Goal: Task Accomplishment & Management: Complete application form

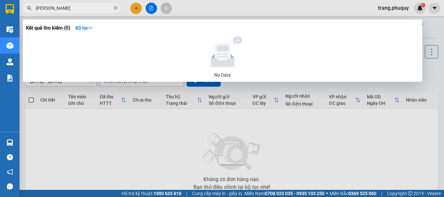
type input "[PERSON_NAME]"
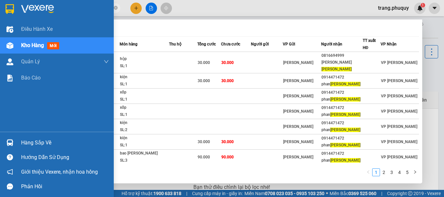
drag, startPoint x: 66, startPoint y: 8, endPoint x: 7, endPoint y: 8, distance: 59.2
click at [7, 8] on section "Kết quả [PERSON_NAME] ( 46 ) Bộ lọc Mã ĐH Trạng thái Món hàng Thu hộ [PERSON_NA…" at bounding box center [222, 98] width 444 height 197
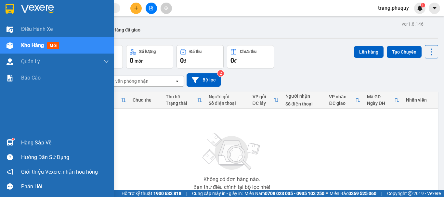
click at [19, 43] on div "Kho hàng mới" at bounding box center [57, 45] width 114 height 16
click at [15, 45] on div at bounding box center [9, 45] width 11 height 11
click at [9, 44] on img at bounding box center [10, 45] width 7 height 7
click at [12, 43] on img at bounding box center [10, 45] width 7 height 7
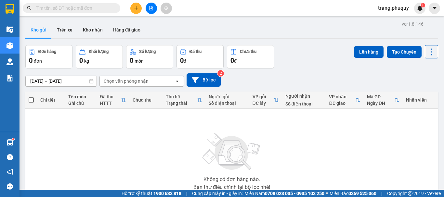
click at [288, 74] on div "[DATE] – [DATE] Press the down arrow key to interact with the calendar and sele…" at bounding box center [231, 79] width 413 height 13
click at [59, 8] on input "text" at bounding box center [74, 8] width 77 height 7
click at [56, 8] on input "text" at bounding box center [74, 8] width 77 height 7
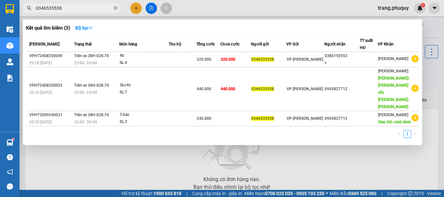
type input "0346535538"
click at [151, 8] on div at bounding box center [222, 98] width 444 height 197
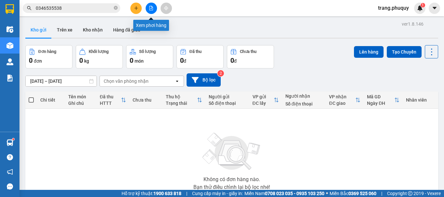
click at [151, 8] on icon "file-add" at bounding box center [151, 8] width 5 height 5
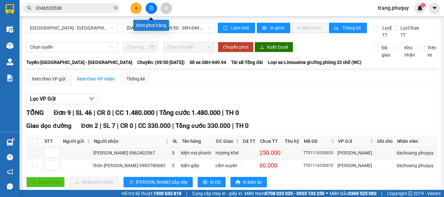
click at [152, 12] on button at bounding box center [151, 8] width 11 height 11
click at [59, 30] on span "[GEOGRAPHIC_DATA] - [GEOGRAPHIC_DATA]" at bounding box center [72, 28] width 84 height 10
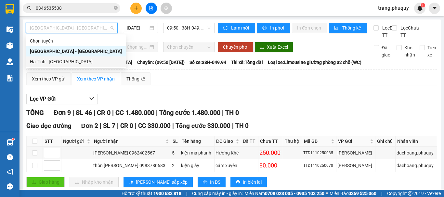
drag, startPoint x: 48, startPoint y: 63, endPoint x: 178, endPoint y: 35, distance: 133.7
click at [51, 62] on div "Hà Tĩnh - [GEOGRAPHIC_DATA]" at bounding box center [76, 61] width 92 height 7
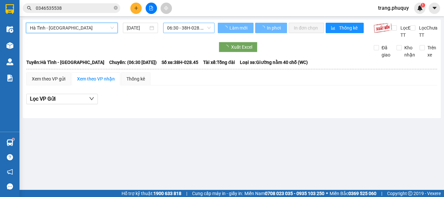
click at [179, 28] on span "06:30 - 38H-028.45" at bounding box center [189, 28] width 44 height 10
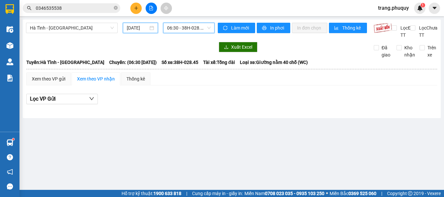
click at [143, 28] on input "[DATE]" at bounding box center [137, 27] width 21 height 7
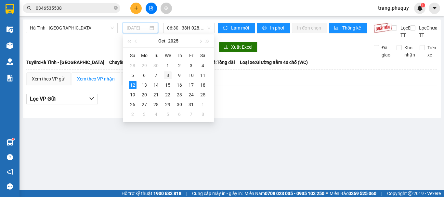
click at [168, 74] on div "8" at bounding box center [168, 76] width 8 height 8
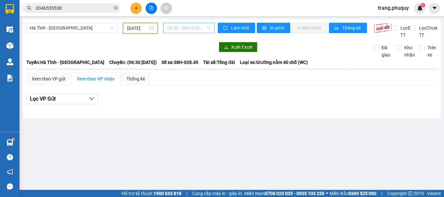
click at [179, 29] on span "06:30 - 38H-028.45" at bounding box center [189, 28] width 44 height 10
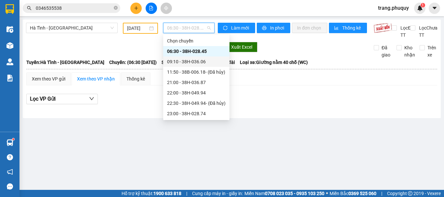
scroll to position [10, 0]
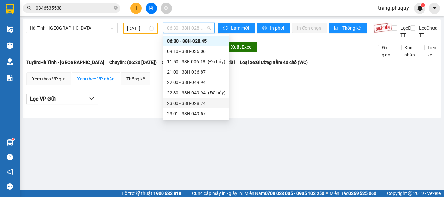
click at [198, 104] on div "23:00 - 38H-028.74" at bounding box center [196, 103] width 59 height 7
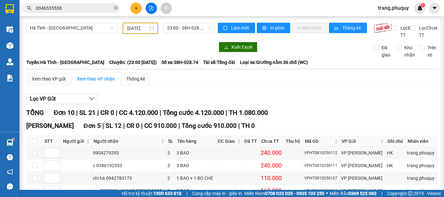
click at [146, 30] on input "[DATE]" at bounding box center [137, 28] width 21 height 7
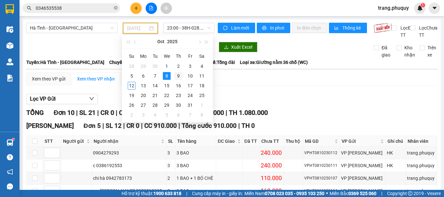
click at [180, 75] on div "9" at bounding box center [179, 76] width 8 height 8
type input "[DATE]"
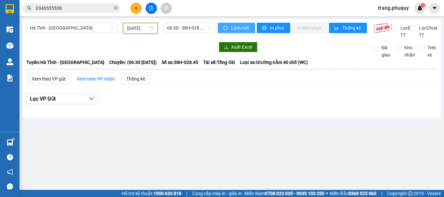
click at [228, 28] on span "sync" at bounding box center [226, 28] width 6 height 5
click at [185, 29] on span "06:30 - 38H-028.45" at bounding box center [189, 28] width 44 height 10
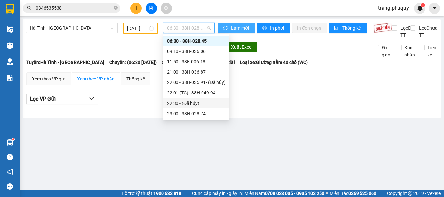
scroll to position [21, 0]
click at [197, 102] on div "23:00 - 38H-028.74" at bounding box center [196, 103] width 59 height 7
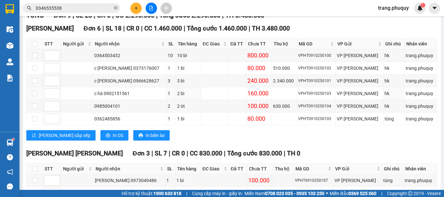
scroll to position [161, 0]
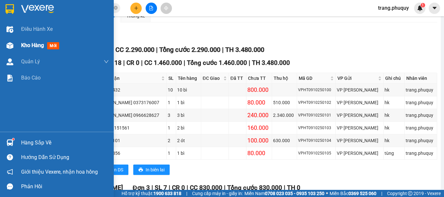
click at [12, 45] on img at bounding box center [10, 45] width 7 height 7
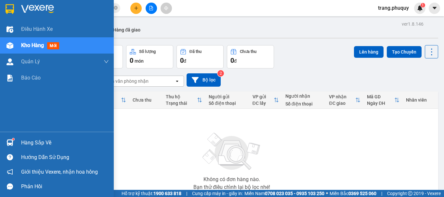
click at [10, 40] on div at bounding box center [9, 45] width 11 height 11
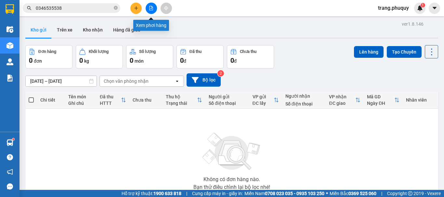
click at [153, 10] on button at bounding box center [151, 8] width 11 height 11
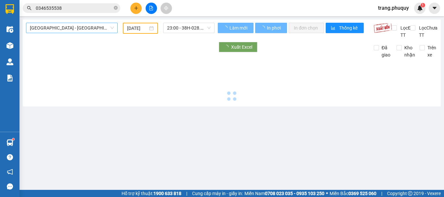
click at [73, 25] on span "[GEOGRAPHIC_DATA] - [GEOGRAPHIC_DATA]" at bounding box center [72, 28] width 84 height 10
type input "[DATE]"
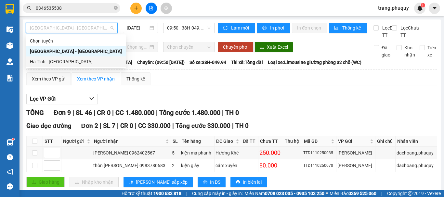
click at [47, 58] on div "Hà Tĩnh - [GEOGRAPHIC_DATA]" at bounding box center [76, 62] width 100 height 10
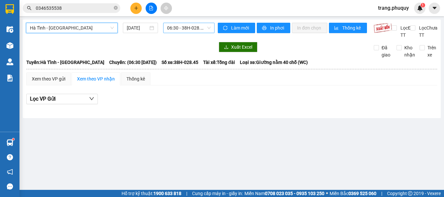
click at [180, 25] on span "06:30 - 38H-028.45" at bounding box center [189, 28] width 44 height 10
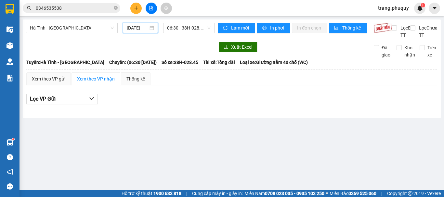
click at [135, 29] on input "[DATE]" at bounding box center [137, 27] width 21 height 7
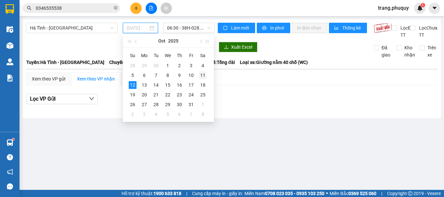
click at [202, 74] on div "11" at bounding box center [203, 76] width 8 height 8
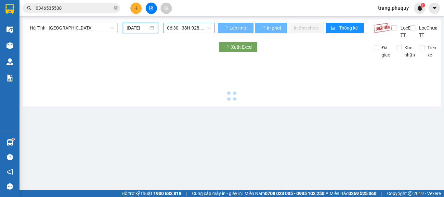
type input "[DATE]"
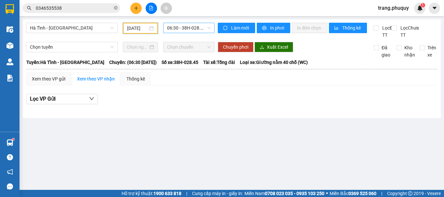
click at [189, 27] on span "06:30 - 38H-028.45 - (Đã hủy)" at bounding box center [189, 28] width 44 height 10
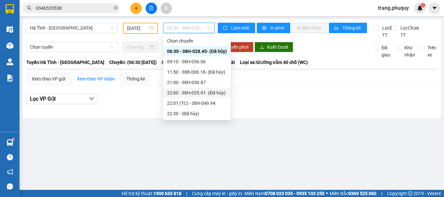
scroll to position [21, 0]
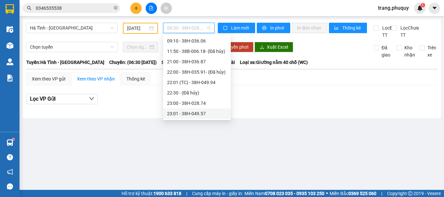
click at [189, 113] on div "23:01 - 38H-049.57" at bounding box center [197, 113] width 60 height 7
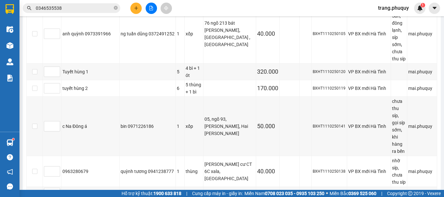
scroll to position [339, 0]
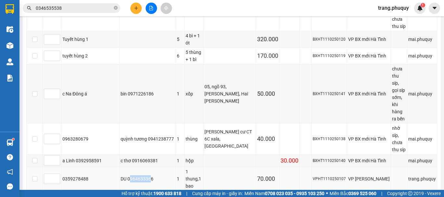
drag, startPoint x: 128, startPoint y: 81, endPoint x: 148, endPoint y: 82, distance: 20.5
click at [148, 176] on div "DU 0964633366" at bounding box center [148, 179] width 54 height 7
click at [149, 176] on div "DU 0964633366" at bounding box center [148, 179] width 54 height 7
click at [150, 176] on div "DU 0964633366" at bounding box center [148, 179] width 54 height 7
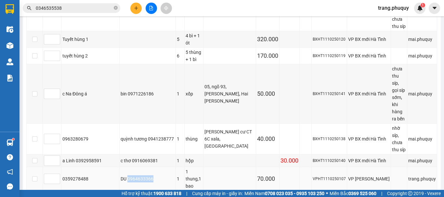
drag, startPoint x: 151, startPoint y: 82, endPoint x: 127, endPoint y: 81, distance: 24.1
click at [127, 176] on div "DU 0964633366" at bounding box center [148, 179] width 54 height 7
copy div "0964633366"
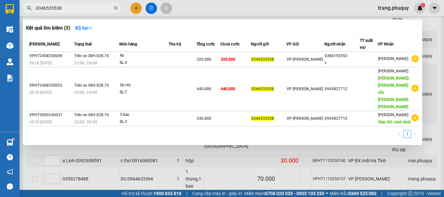
click at [62, 4] on span "0346535538" at bounding box center [72, 8] width 98 height 10
click at [63, 10] on input "0346535538" at bounding box center [74, 8] width 77 height 7
paste input "964633366"
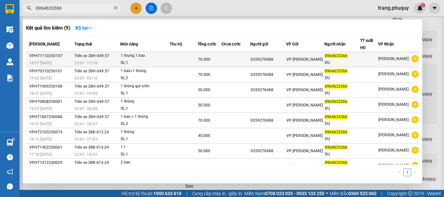
type input "0964633366"
click at [112, 60] on div "23:01 [DATE]" at bounding box center [97, 62] width 46 height 7
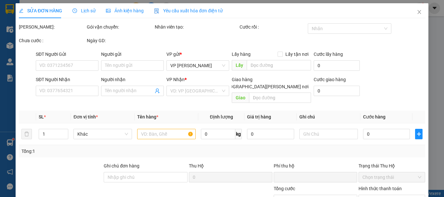
type input "0359278488"
type input "0964633366"
type input "DU"
type input "0"
type input "70.000"
